Goal: Transaction & Acquisition: Purchase product/service

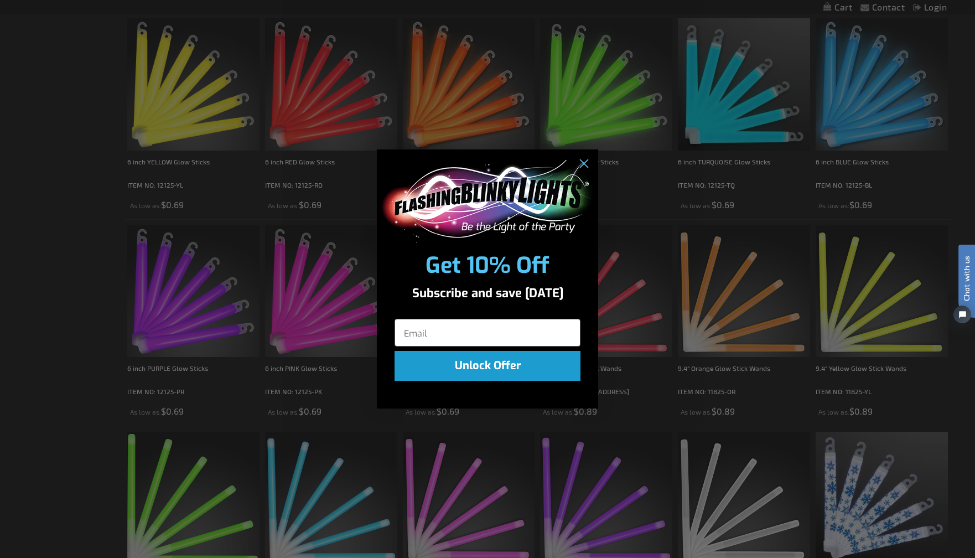
scroll to position [634, 0]
drag, startPoint x: 978, startPoint y: 66, endPoint x: 32, endPoint y: 68, distance: 946.2
click at [892, 312] on div "Close dialog Get 10% Off Subscribe and save today Unlock Offer Submit" at bounding box center [487, 279] width 975 height 558
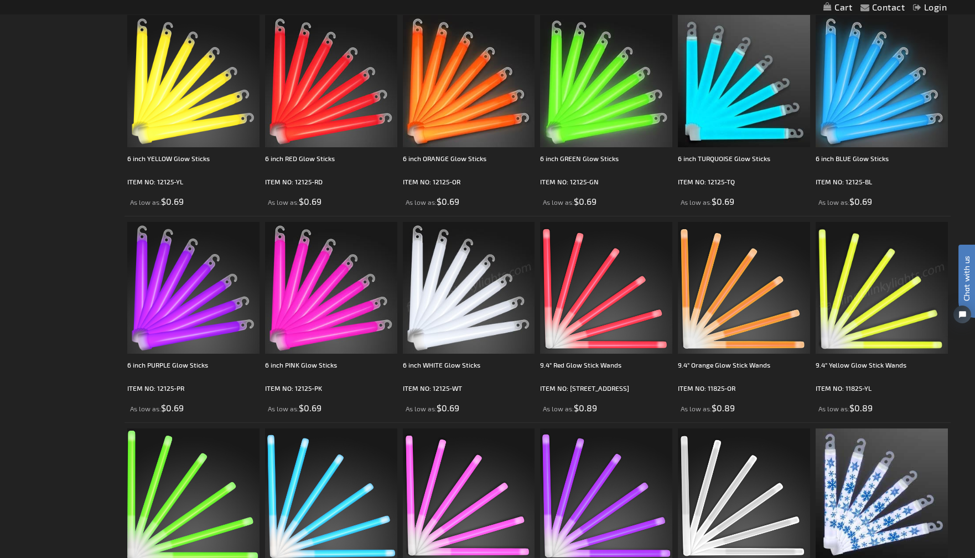
click at [892, 312] on img at bounding box center [882, 288] width 132 height 132
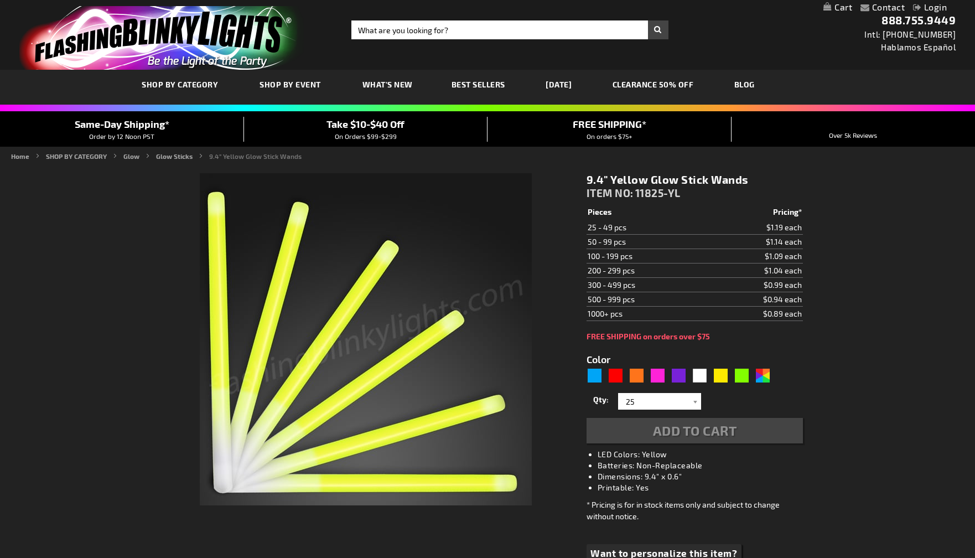
type input "5647"
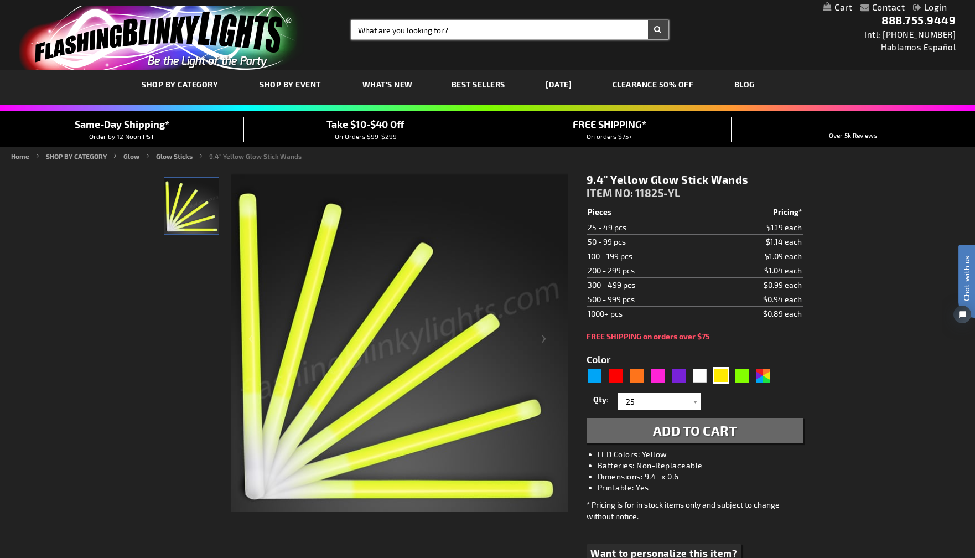
click at [443, 27] on input "Search" at bounding box center [509, 29] width 317 height 19
type input "8" Yellow Glow sticks"
click at [648, 20] on button "Search" at bounding box center [658, 29] width 20 height 19
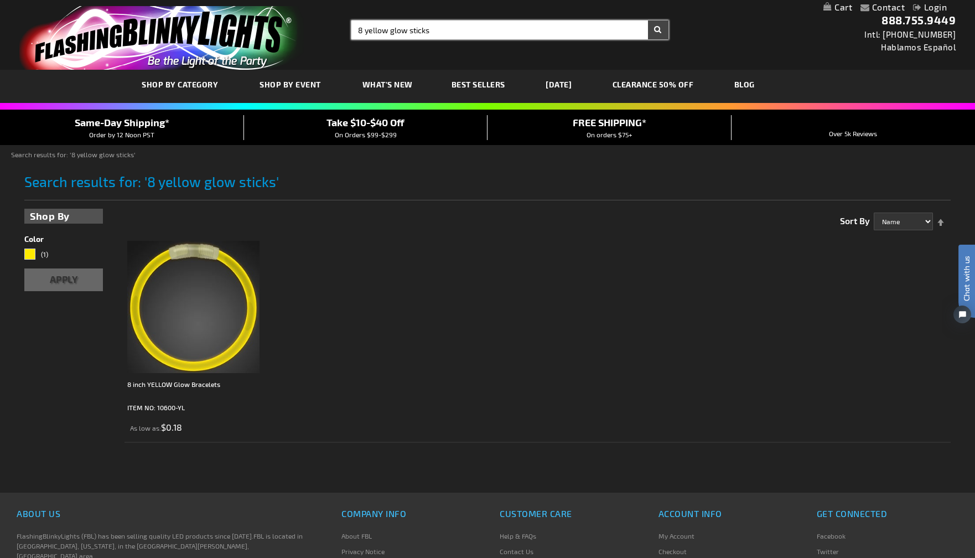
type input "8 yellow glow sticks"
click at [476, 32] on input "8 yellow glow sticks" at bounding box center [509, 29] width 317 height 19
click at [689, 81] on link "CLEARANCE 50% OFF" at bounding box center [653, 84] width 98 height 37
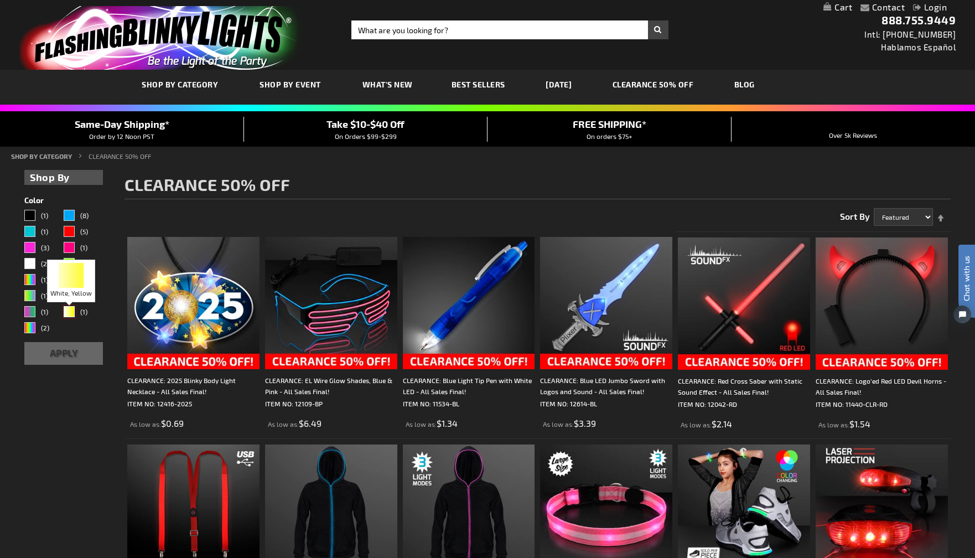
click at [71, 312] on div "White, Yellow" at bounding box center [69, 311] width 11 height 11
click at [75, 318] on link "(1)" at bounding box center [83, 312] width 38 height 13
click at [454, 27] on input "Search" at bounding box center [509, 29] width 317 height 19
type input "8" Yellow Glow sticks"
click at [648, 20] on button "Search" at bounding box center [658, 29] width 20 height 19
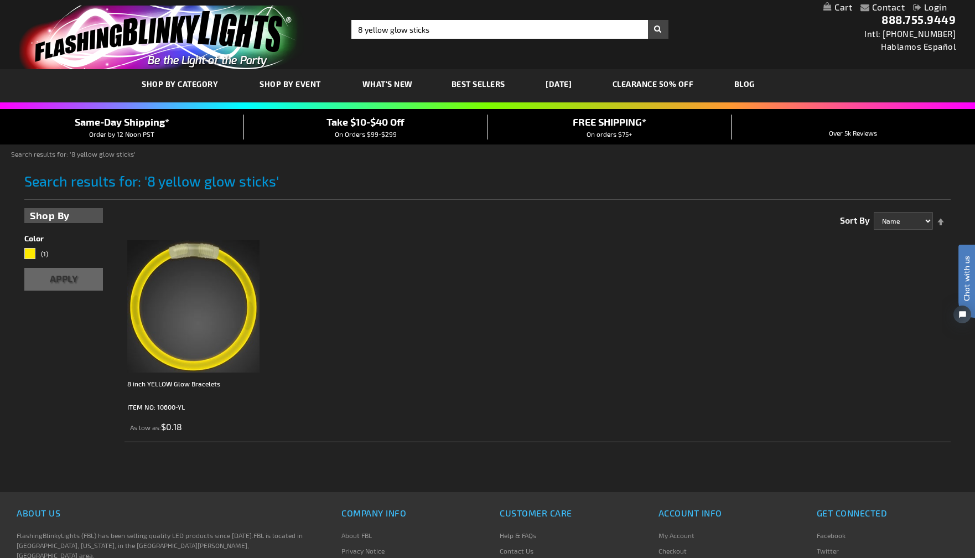
scroll to position [2, 0]
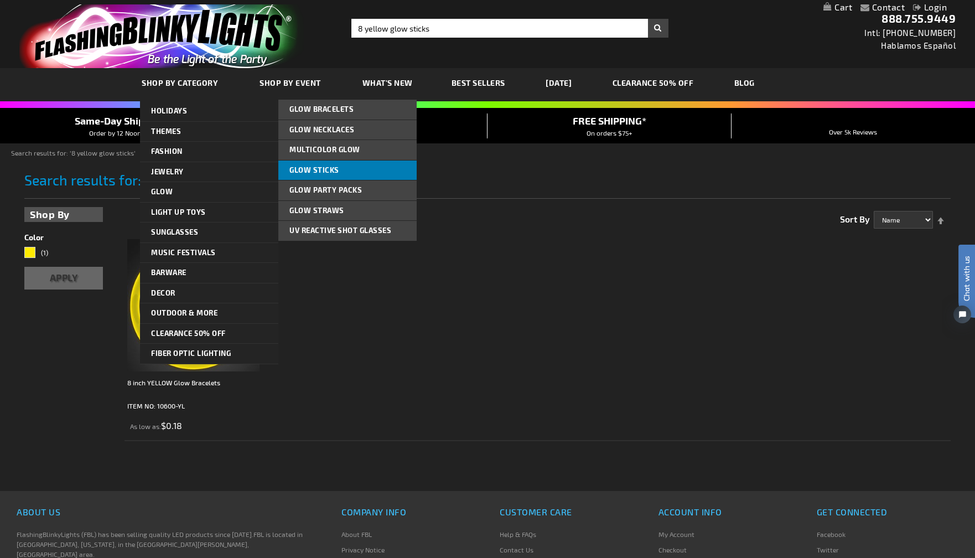
click at [326, 164] on link "Glow Sticks" at bounding box center [347, 170] width 138 height 20
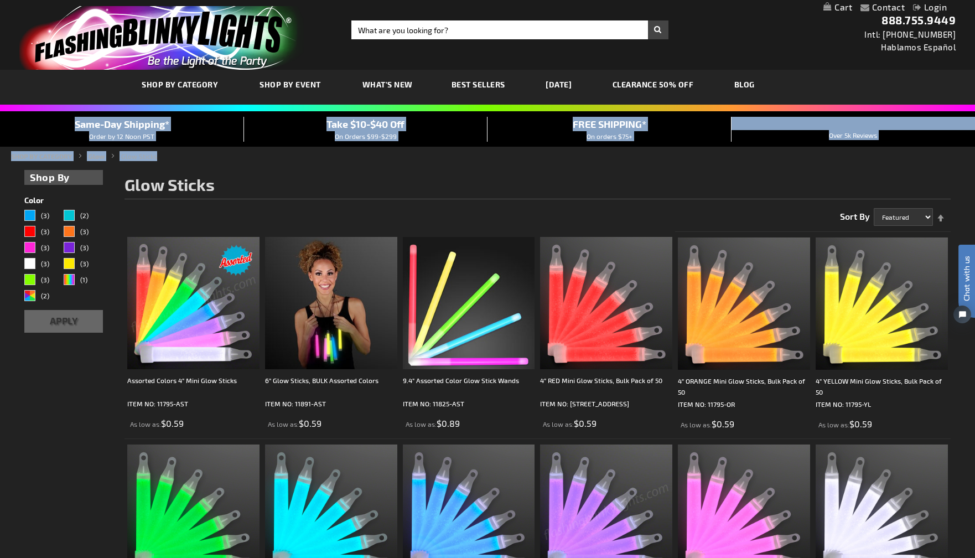
drag, startPoint x: 974, startPoint y: 75, endPoint x: 974, endPoint y: 155, distance: 80.2
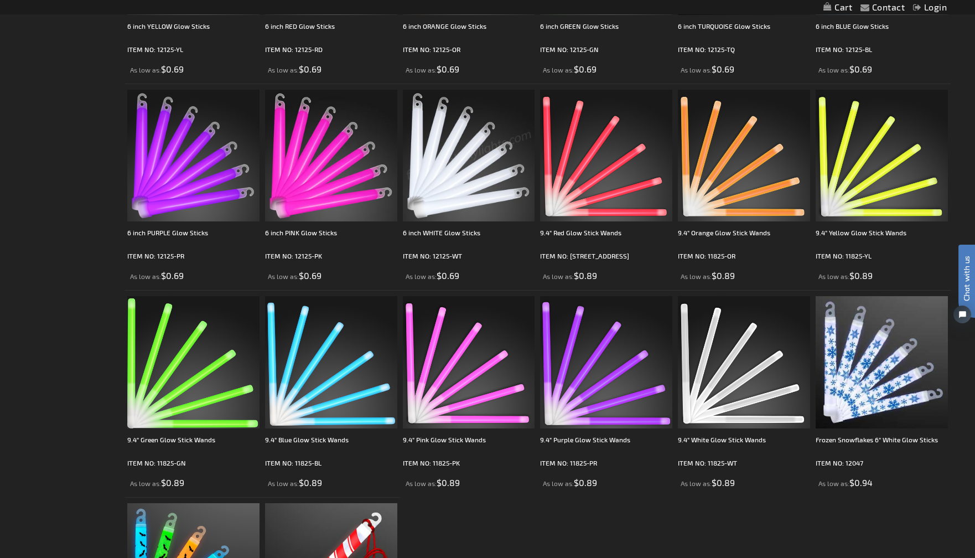
scroll to position [712, 0]
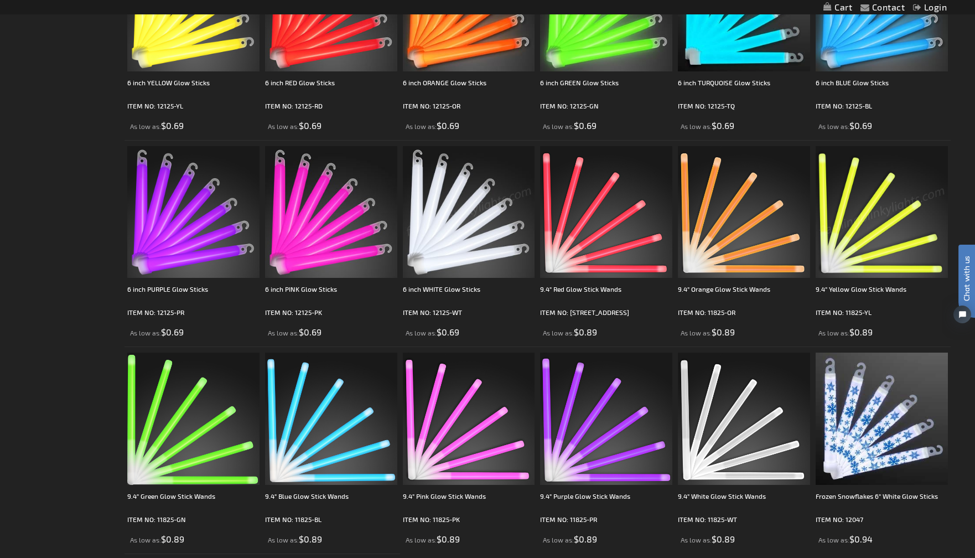
click at [860, 225] on img at bounding box center [882, 212] width 132 height 132
